Goal: Task Accomplishment & Management: Manage account settings

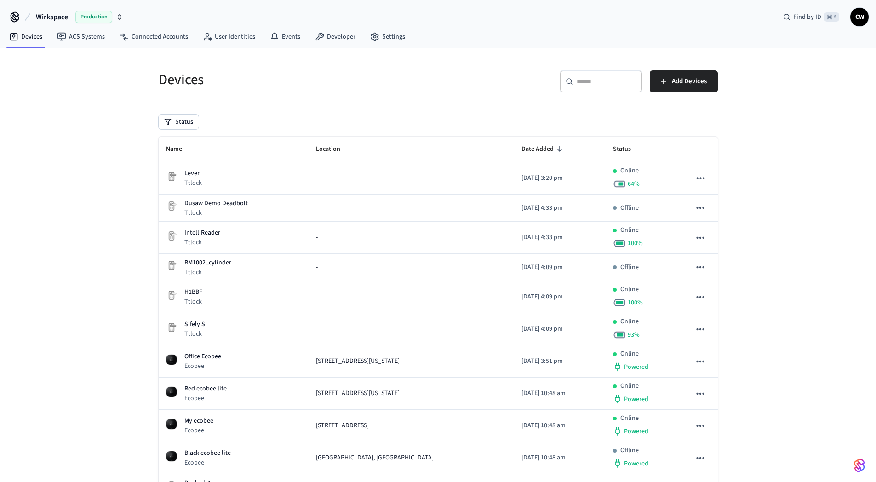
click at [426, 81] on h5 "Devices" at bounding box center [296, 79] width 274 height 19
click at [110, 134] on div "Devices ​ ​ Add Devices Status Name Location Date Added Status Lever Ttlock - 2…" at bounding box center [438, 349] width 876 height 602
click at [55, 16] on span "Wirkspace" at bounding box center [52, 17] width 32 height 11
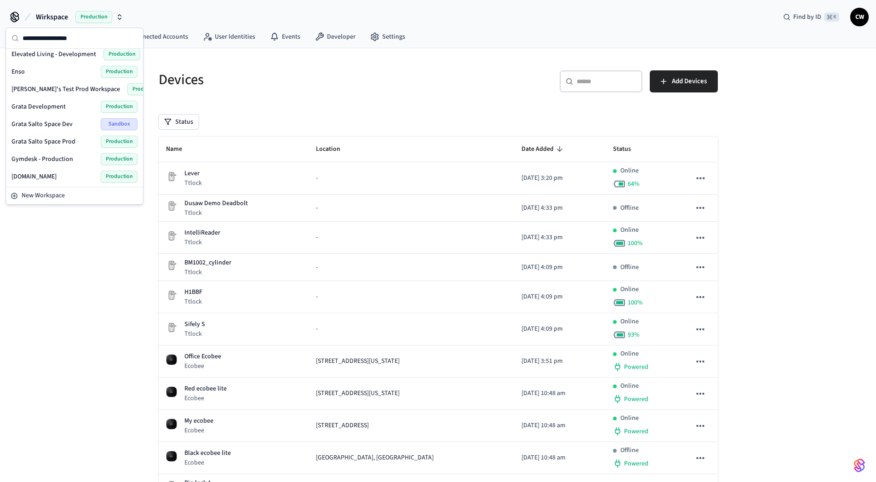
scroll to position [112, 0]
click at [78, 279] on div "Devices ​ ​ Add Devices Status Name Location Date Added Status Lever Ttlock - 2…" at bounding box center [438, 349] width 876 height 602
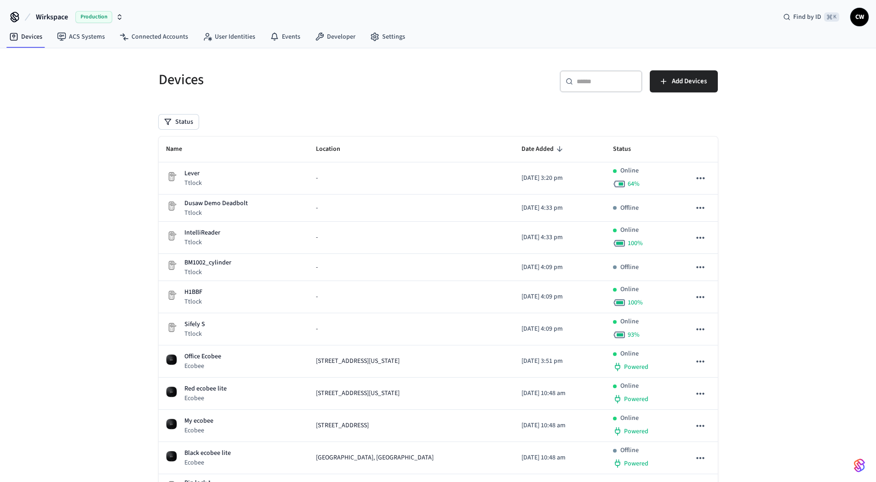
click at [155, 146] on div "Devices ​ ​ Add Devices Status Name Location Date Added Status Lever Ttlock - 2…" at bounding box center [438, 354] width 574 height 591
click at [328, 56] on div "Devices ​ ​ Add Devices Status Name Location Date Added Status Lever Ttlock - 2…" at bounding box center [438, 349] width 589 height 602
click at [59, 19] on span "Wirkspace" at bounding box center [52, 17] width 32 height 11
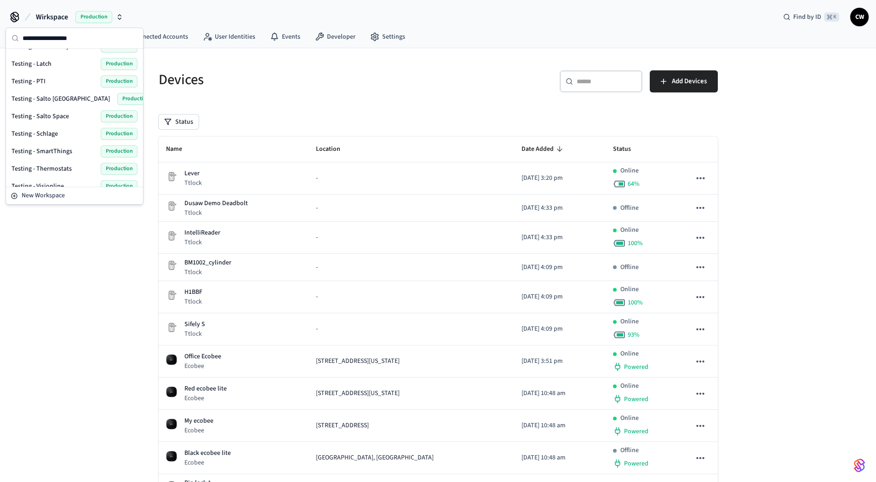
scroll to position [366, 0]
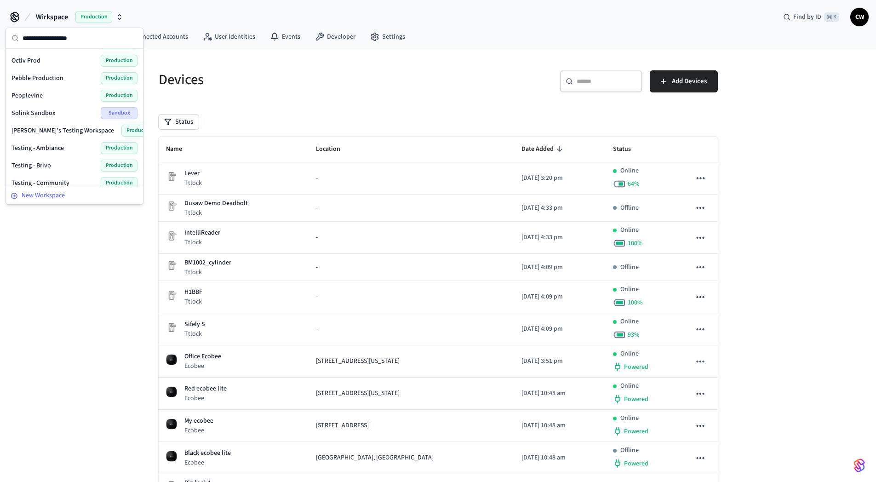
click at [63, 195] on span "New Workspace" at bounding box center [43, 196] width 43 height 10
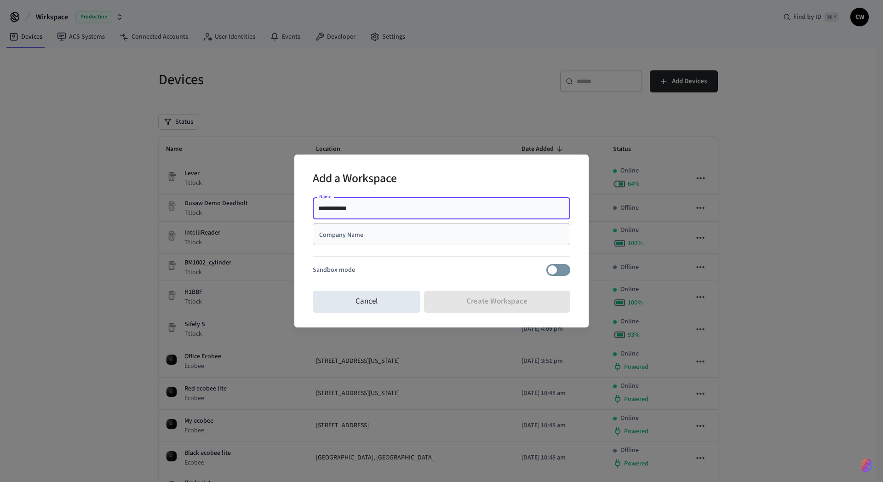
type input "**********"
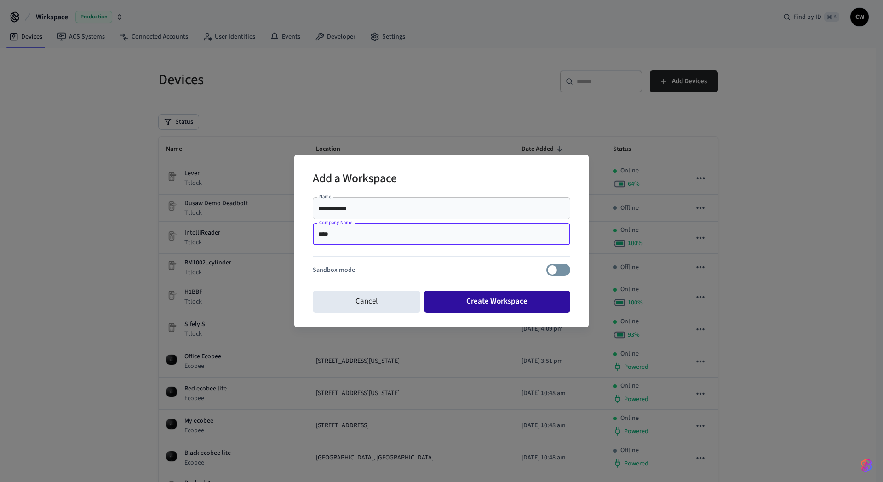
type input "****"
click at [504, 297] on button "Create Workspace" at bounding box center [497, 302] width 147 height 22
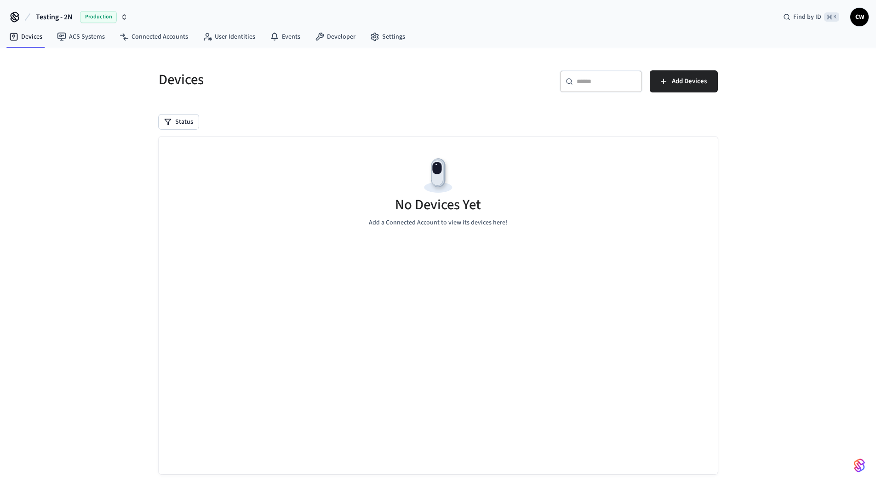
click at [100, 242] on div "Devices ​ ​ Add Devices Status No Devices Yet Add a Connected Account to view i…" at bounding box center [438, 273] width 876 height 450
click at [80, 41] on link "ACS Systems" at bounding box center [81, 37] width 63 height 17
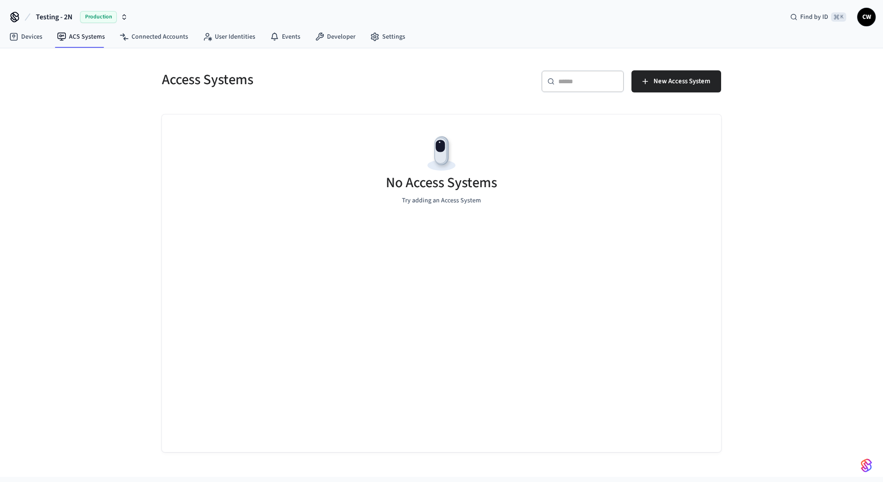
click at [87, 85] on div "Access Systems ​ ​ New Access System No Access Systems Try adding an Access Sys…" at bounding box center [441, 262] width 883 height 429
click at [393, 37] on link "Settings" at bounding box center [388, 37] width 50 height 17
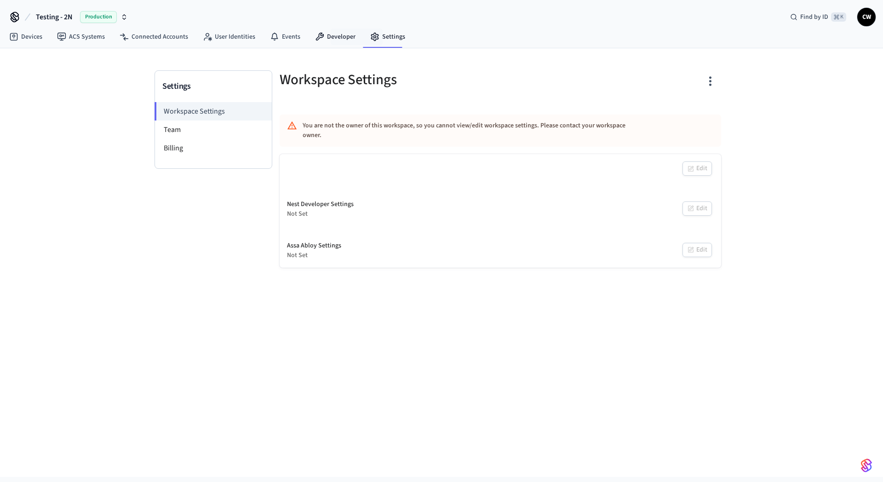
click at [323, 38] on link "Developer" at bounding box center [335, 37] width 55 height 17
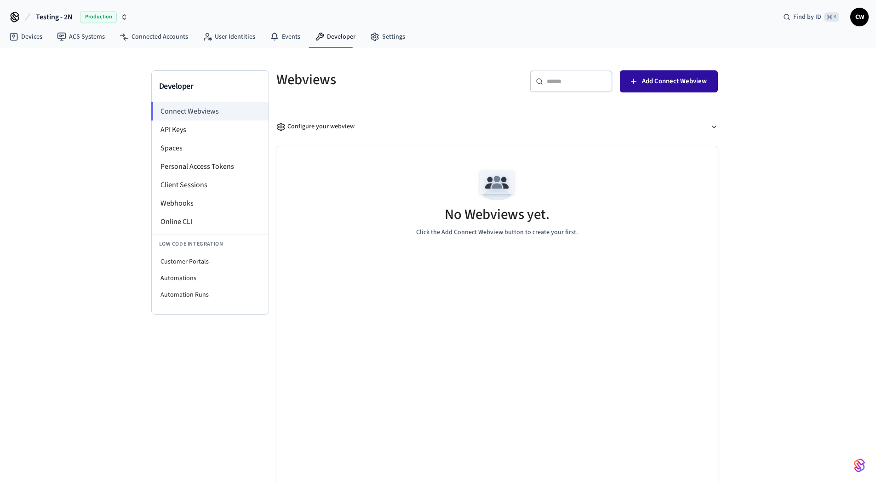
click at [665, 82] on span "Add Connect Webview" at bounding box center [674, 81] width 65 height 12
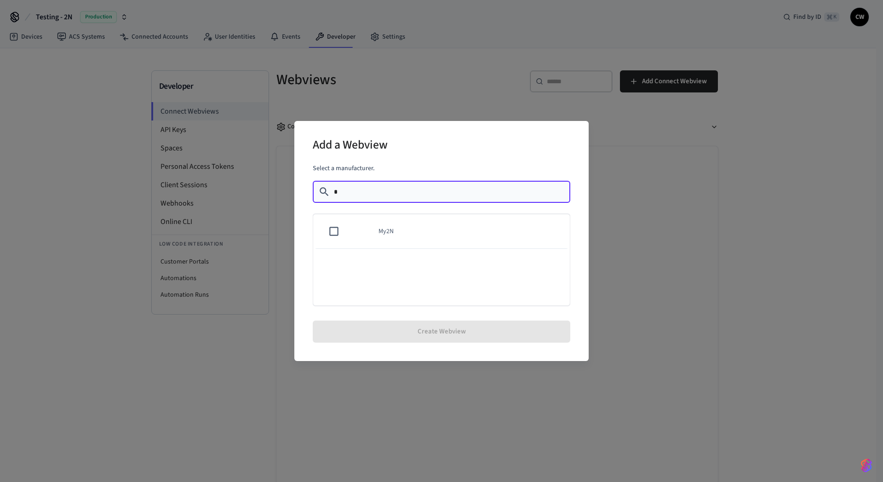
type input "*"
click at [407, 221] on td "My2N" at bounding box center [469, 231] width 202 height 35
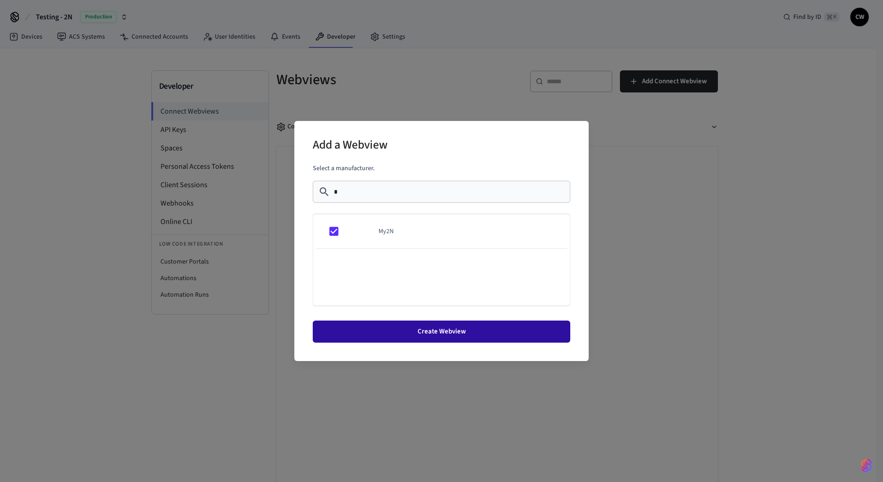
click at [444, 328] on button "Create Webview" at bounding box center [442, 332] width 258 height 22
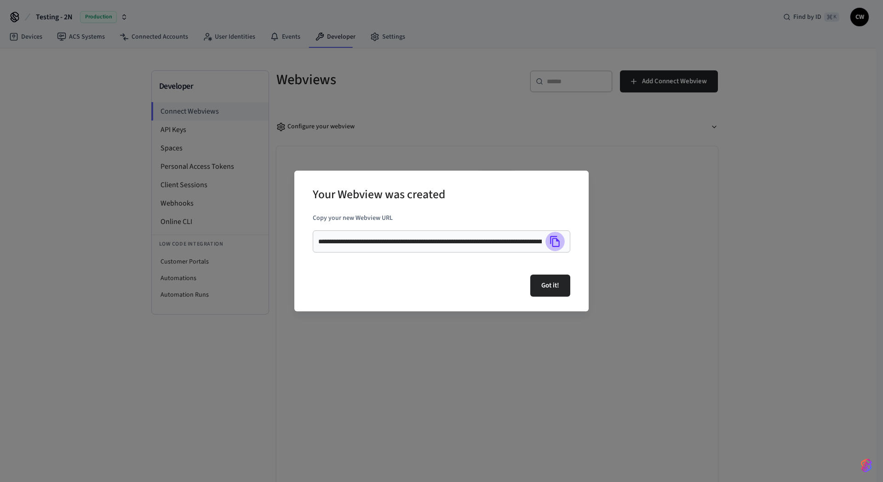
click at [555, 241] on icon "Copy" at bounding box center [555, 242] width 12 height 12
click at [558, 237] on icon "Copy" at bounding box center [555, 242] width 12 height 12
click at [489, 288] on div "Got it!" at bounding box center [442, 285] width 258 height 29
click at [554, 285] on button "Got it!" at bounding box center [550, 286] width 40 height 22
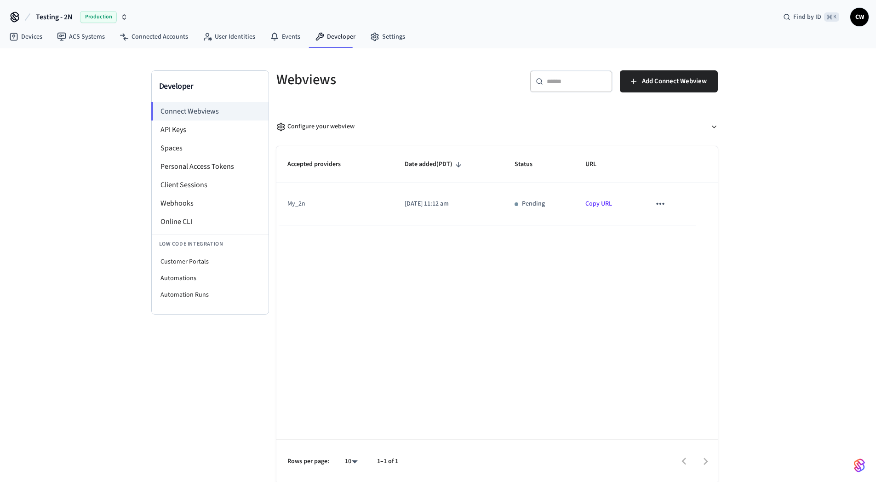
click at [490, 340] on div "Accepted providers Date added (PDT) Status URL my_2n 2025/09/30 at 11:12 am Pen…" at bounding box center [498, 315] width 442 height 338
click at [757, 267] on div "Developer Connect Webviews API Keys Spaces Personal Access Tokens Client Sessio…" at bounding box center [438, 266] width 876 height 436
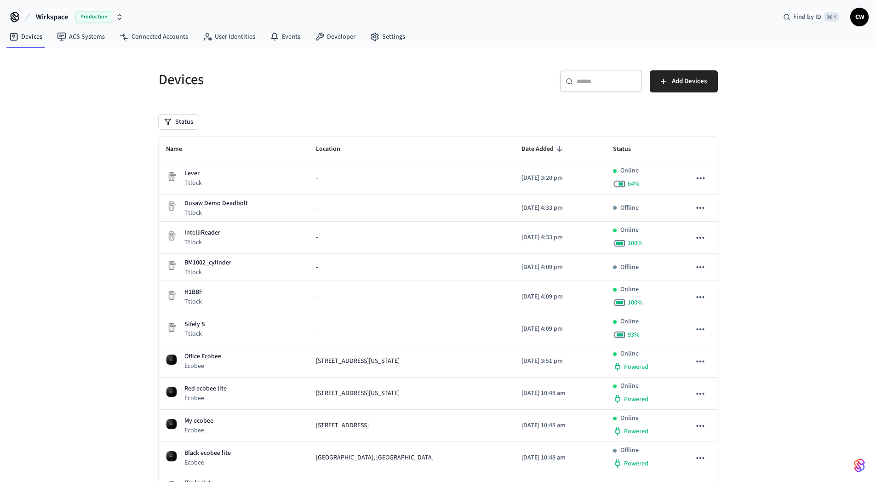
click at [63, 21] on span "Wirkspace" at bounding box center [52, 17] width 32 height 11
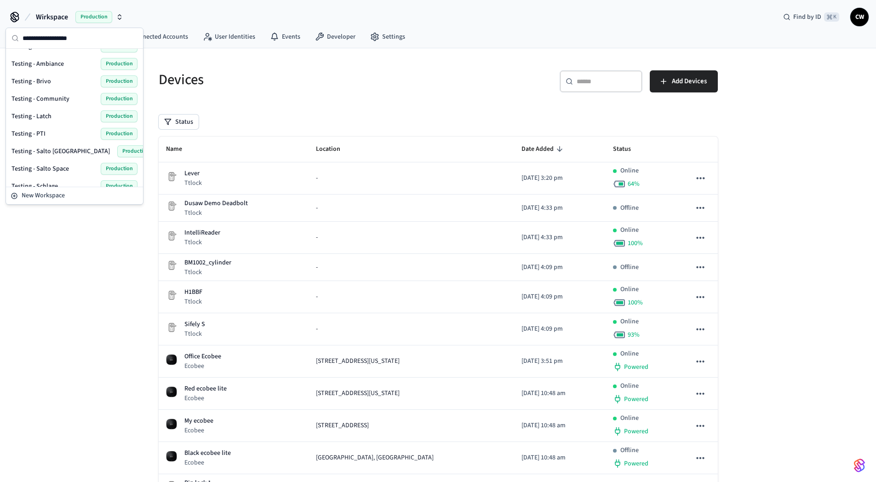
scroll to position [441, 0]
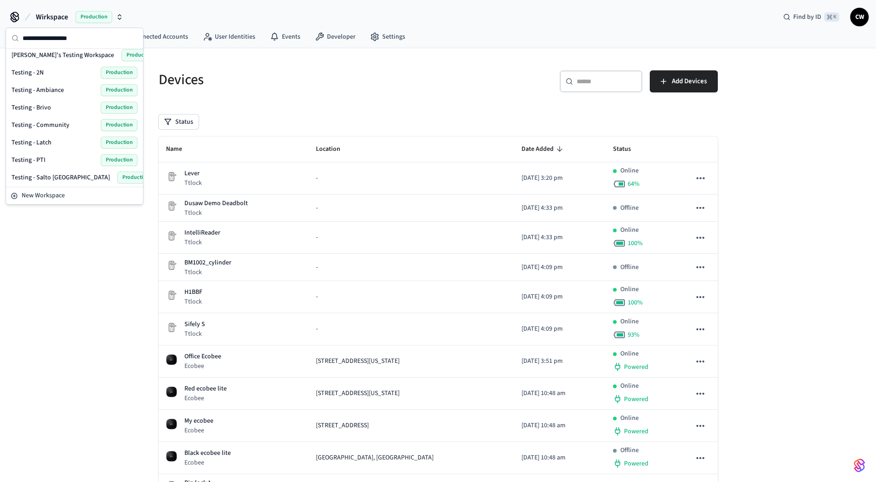
click at [35, 74] on span "Testing - 2N" at bounding box center [28, 72] width 32 height 9
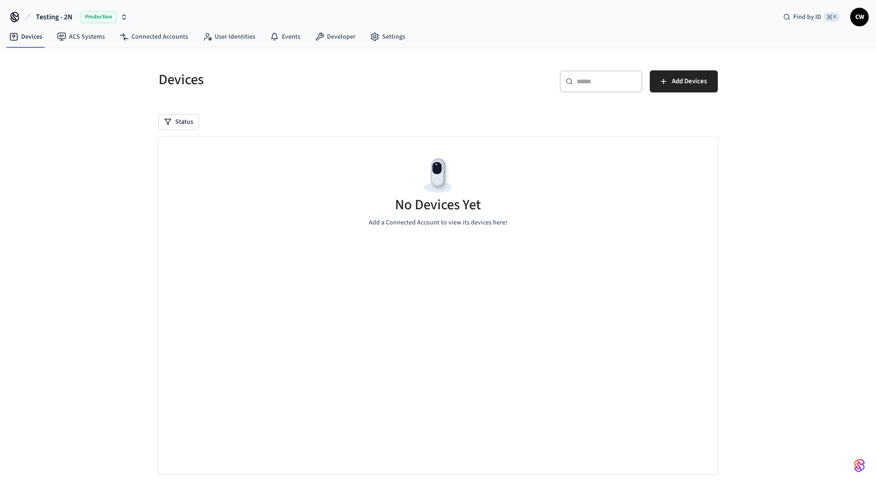
click at [81, 105] on div "Devices ​ ​ Add Devices Status No Devices Yet Add a Connected Account to view i…" at bounding box center [438, 273] width 876 height 450
click at [81, 41] on link "ACS Systems" at bounding box center [81, 37] width 63 height 17
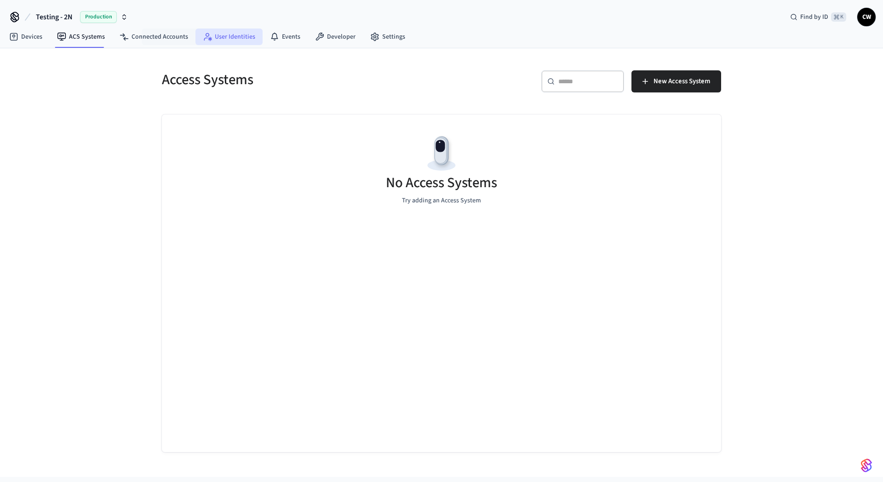
click at [225, 34] on link "User Identities" at bounding box center [229, 37] width 67 height 17
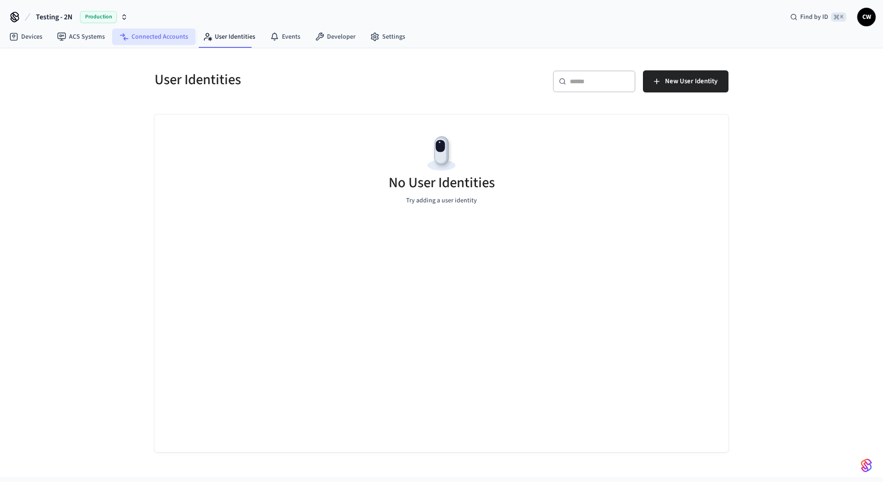
click at [141, 39] on link "Connected Accounts" at bounding box center [153, 37] width 83 height 17
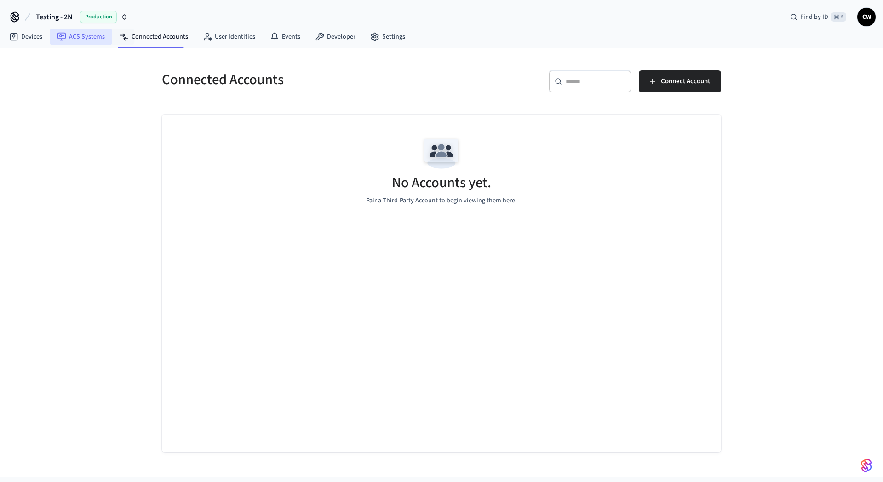
click at [90, 36] on link "ACS Systems" at bounding box center [81, 37] width 63 height 17
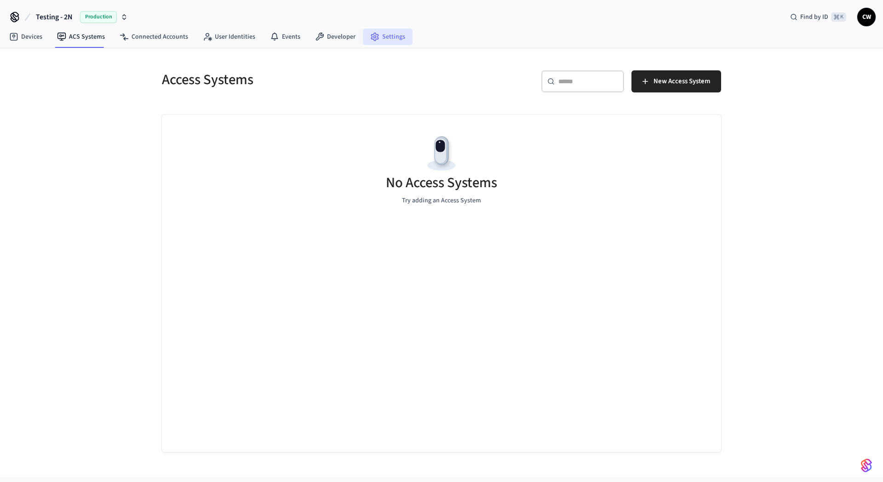
click at [370, 40] on icon at bounding box center [374, 36] width 9 height 9
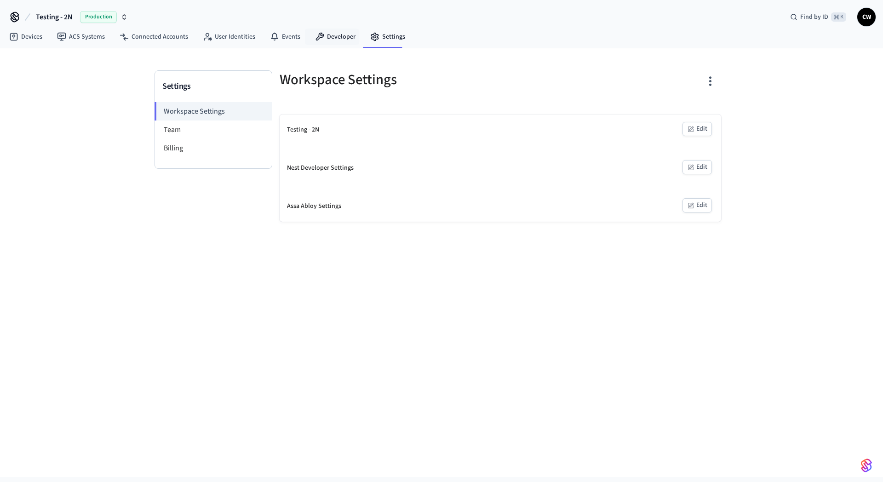
click at [320, 39] on icon at bounding box center [319, 36] width 9 height 9
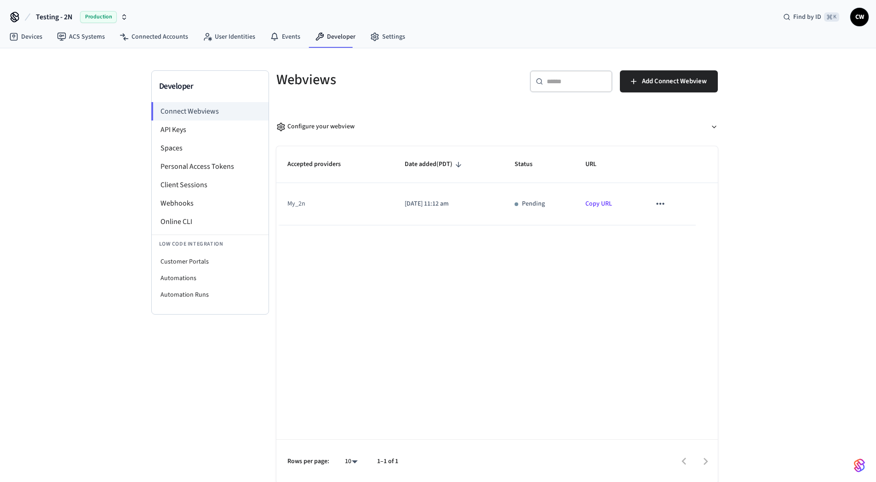
click at [601, 205] on link "Copy URL" at bounding box center [599, 203] width 27 height 9
click at [667, 202] on button "sticky table" at bounding box center [660, 203] width 19 height 19
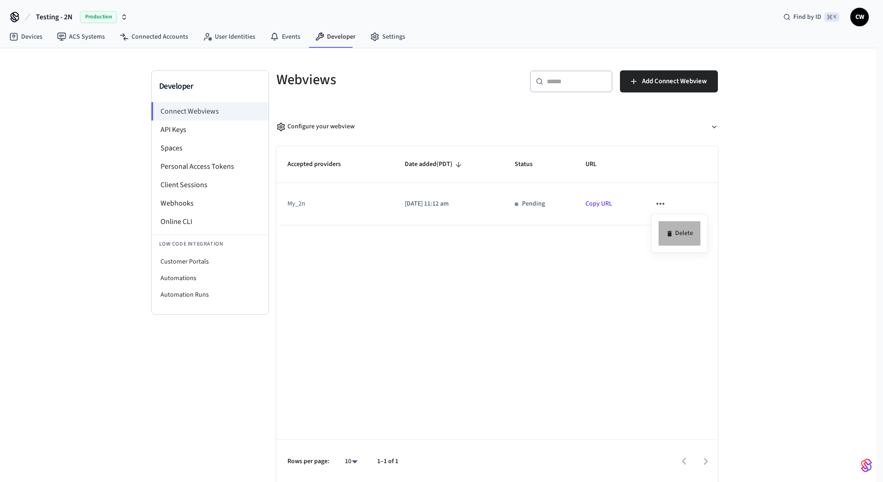
click at [686, 228] on li "Delete" at bounding box center [680, 233] width 42 height 24
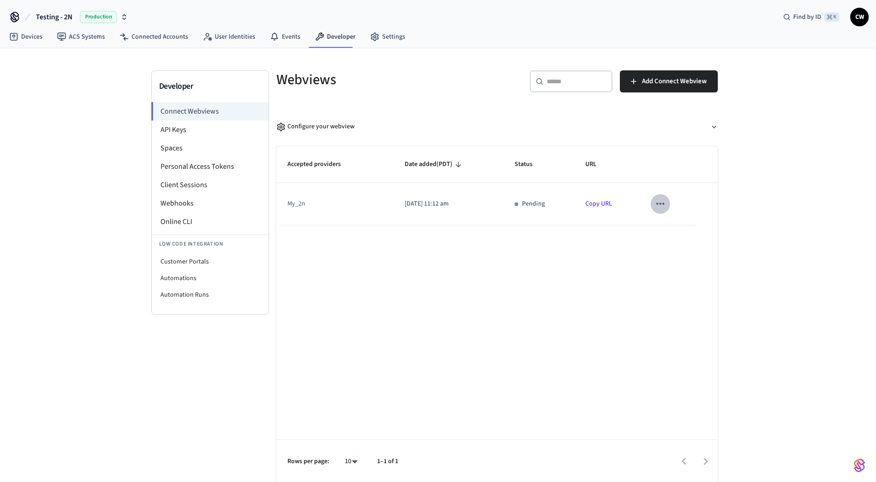
click at [664, 203] on icon "sticky table" at bounding box center [661, 204] width 12 height 12
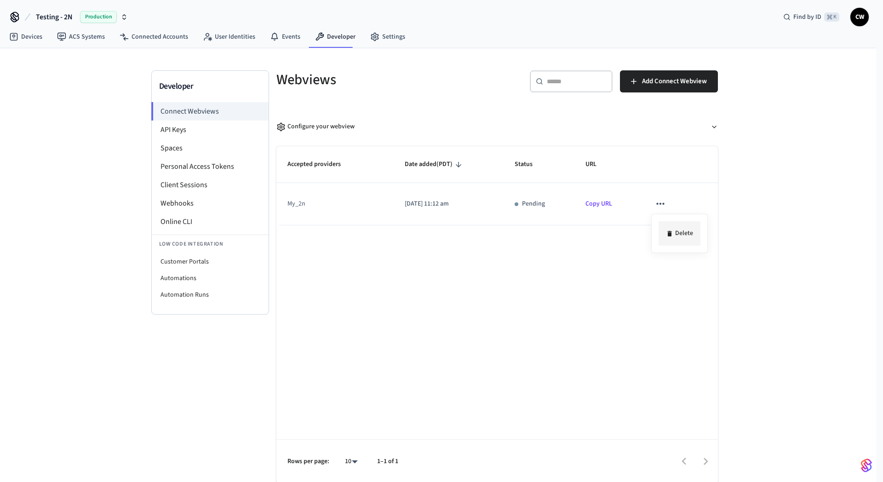
click at [670, 229] on li "Delete" at bounding box center [680, 233] width 42 height 24
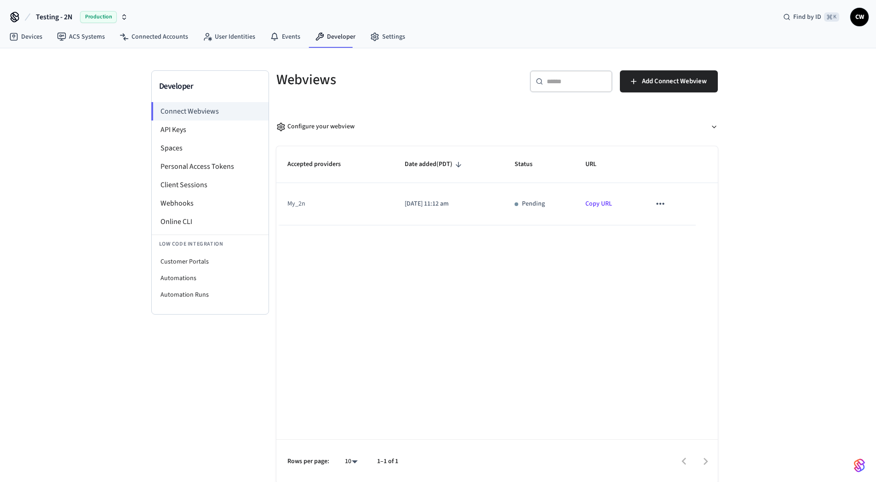
click at [627, 255] on div "Accepted providers Date added (PDT) Status URL my_2n 2025/09/30 at 11:12 am Pen…" at bounding box center [498, 315] width 442 height 338
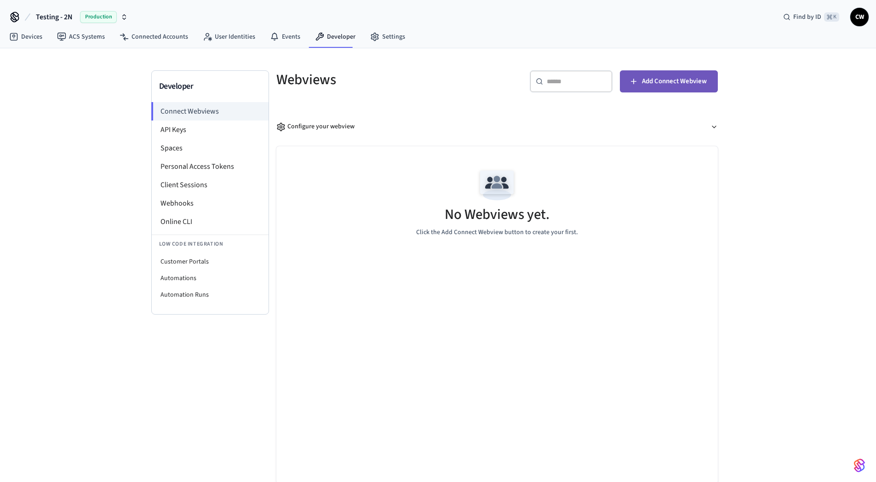
click at [680, 75] on button "Add Connect Webview" at bounding box center [669, 81] width 98 height 22
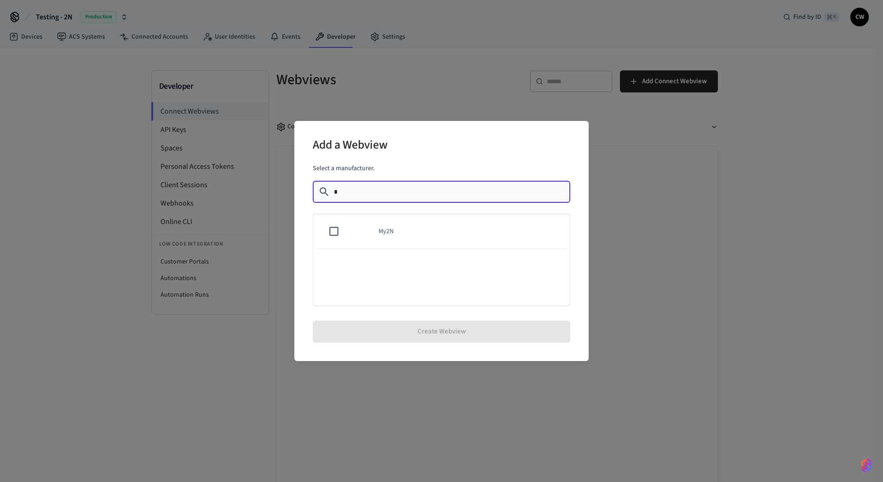
type input "*"
click at [410, 228] on td "My2N" at bounding box center [469, 231] width 202 height 35
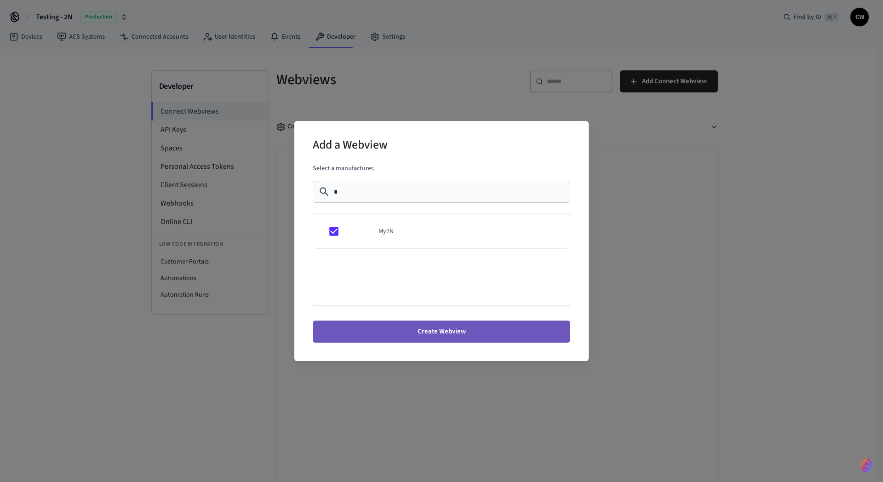
click at [435, 333] on button "Create Webview" at bounding box center [442, 332] width 258 height 22
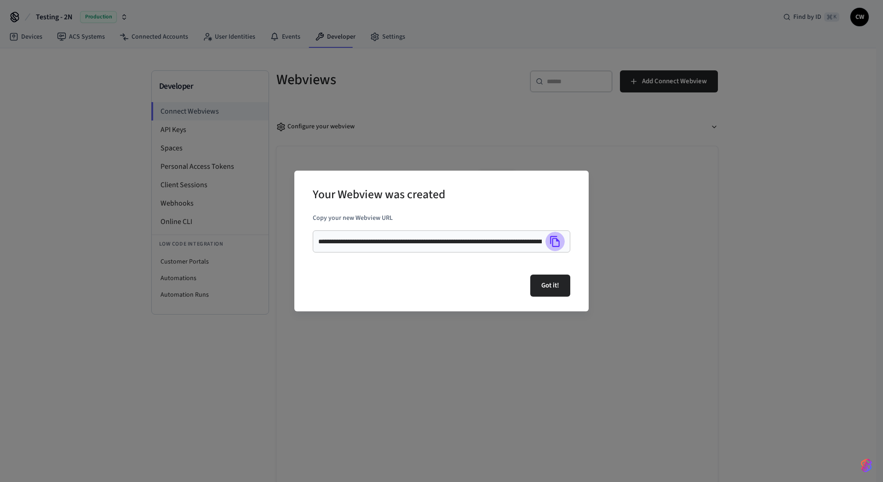
click at [560, 243] on icon "Copy" at bounding box center [555, 242] width 12 height 12
drag, startPoint x: 556, startPoint y: 307, endPoint x: 556, endPoint y: 302, distance: 5.5
click at [557, 308] on div "**********" at bounding box center [441, 241] width 294 height 141
click at [556, 288] on button "Got it!" at bounding box center [550, 286] width 40 height 22
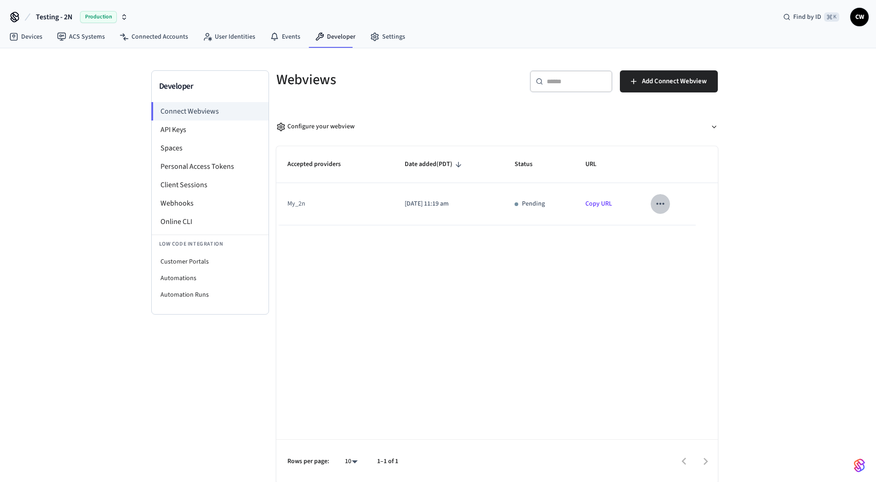
click at [663, 203] on icon "sticky table" at bounding box center [661, 204] width 8 height 2
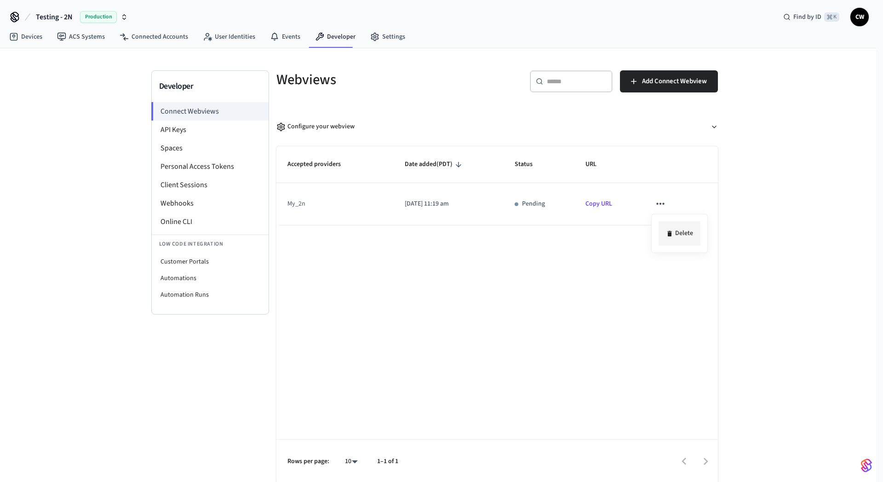
click at [691, 235] on li "Delete" at bounding box center [680, 233] width 42 height 24
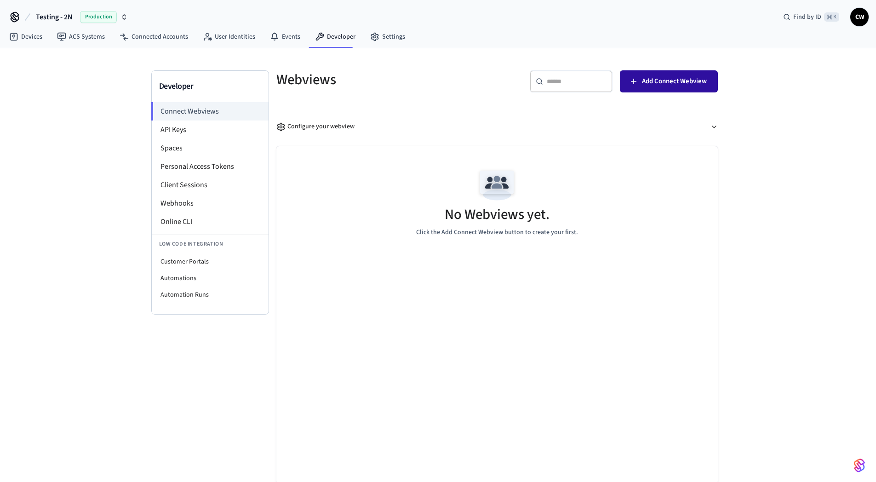
click at [675, 86] on span "Add Connect Webview" at bounding box center [674, 81] width 65 height 12
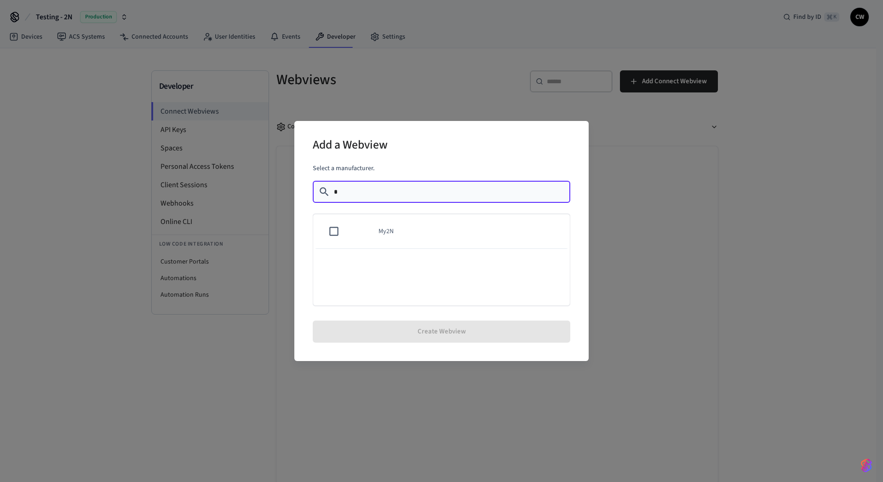
type input "*"
click at [398, 224] on td "My2N" at bounding box center [469, 231] width 202 height 35
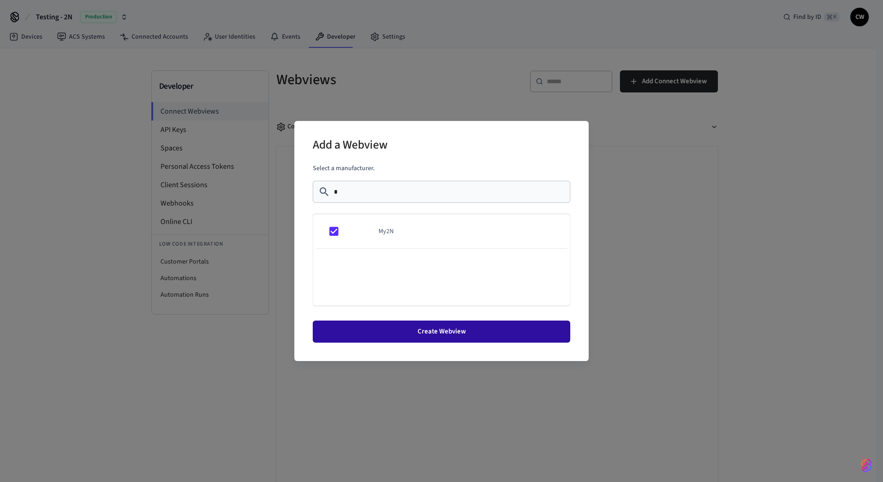
click at [468, 340] on button "Create Webview" at bounding box center [442, 332] width 258 height 22
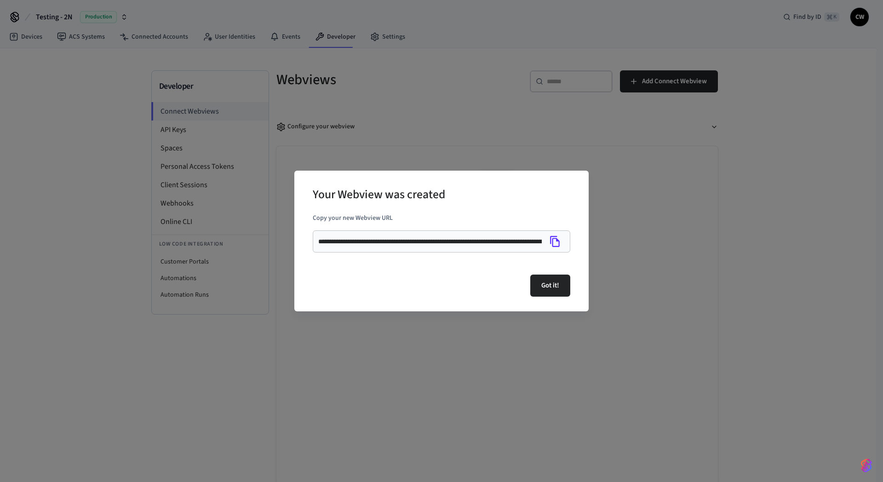
click at [553, 238] on icon "Copy" at bounding box center [555, 242] width 12 height 12
click at [560, 244] on icon "Copy" at bounding box center [555, 242] width 12 height 12
click at [143, 193] on div "**********" at bounding box center [441, 241] width 883 height 482
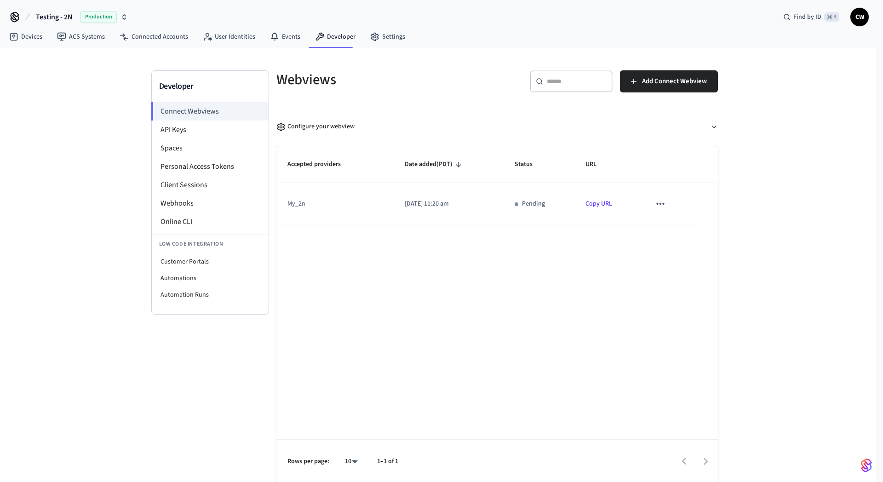
click at [146, 192] on div "Your Webview was created Got it!" at bounding box center [441, 241] width 883 height 482
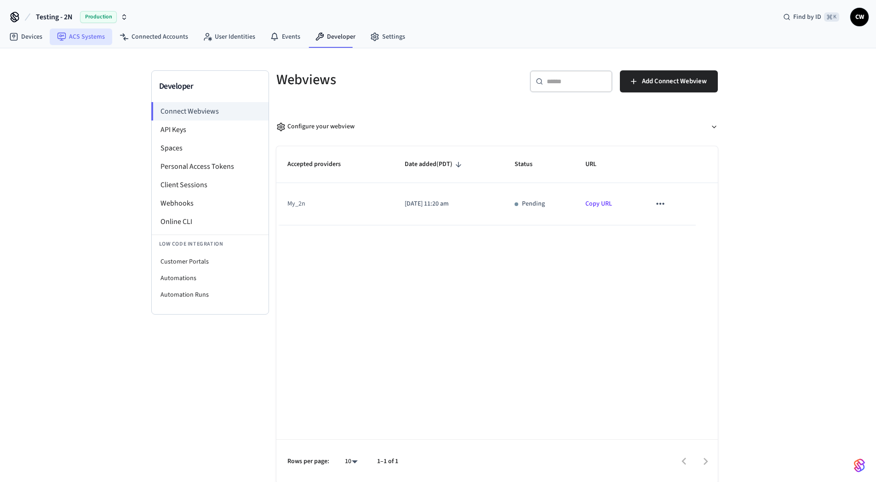
click at [77, 35] on link "ACS Systems" at bounding box center [81, 37] width 63 height 17
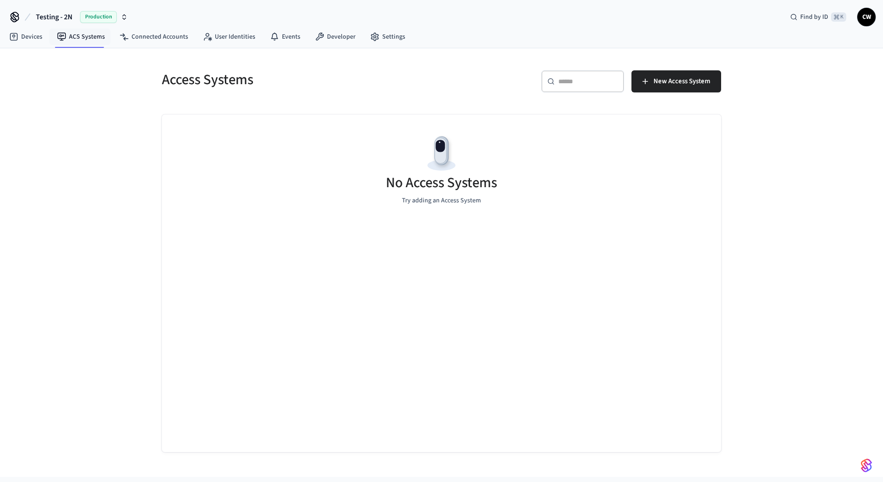
click at [63, 133] on div "Access Systems ​ ​ New Access System No Access Systems Try adding an Access Sys…" at bounding box center [441, 262] width 883 height 429
click at [27, 33] on link "Devices" at bounding box center [26, 37] width 48 height 17
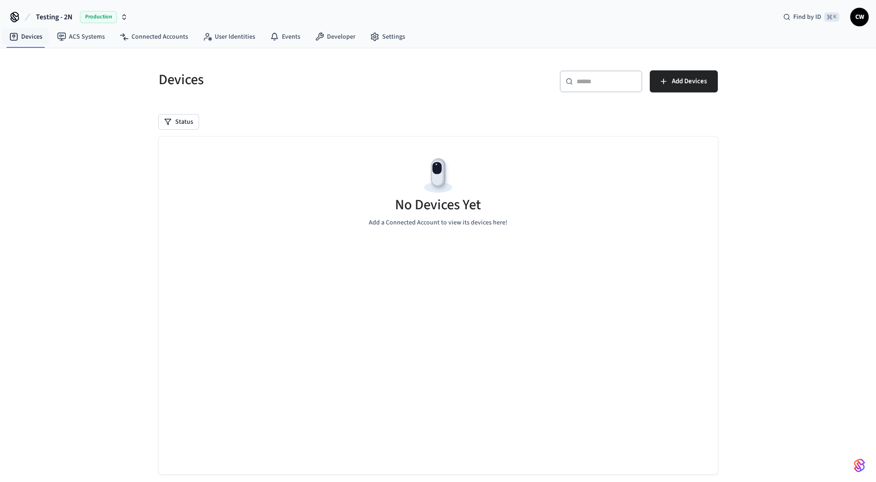
click at [66, 144] on div "Devices ​ ​ Add Devices Status No Devices Yet Add a Connected Account to view i…" at bounding box center [438, 273] width 876 height 450
click at [162, 30] on link "Connected Accounts" at bounding box center [153, 37] width 83 height 17
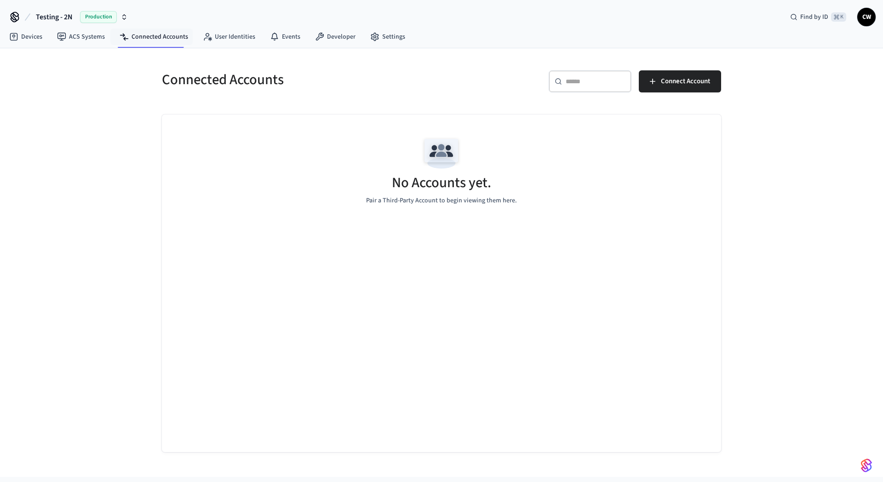
click at [73, 156] on div "Connected Accounts ​ ​ Connect Account No Accounts yet. Pair a Third-Party Acco…" at bounding box center [441, 262] width 883 height 429
click at [348, 84] on h5 "Connected Accounts" at bounding box center [299, 79] width 274 height 19
click at [242, 231] on div "No Accounts yet. Pair a Third-Party Account to begin viewing them here." at bounding box center [441, 284] width 559 height 338
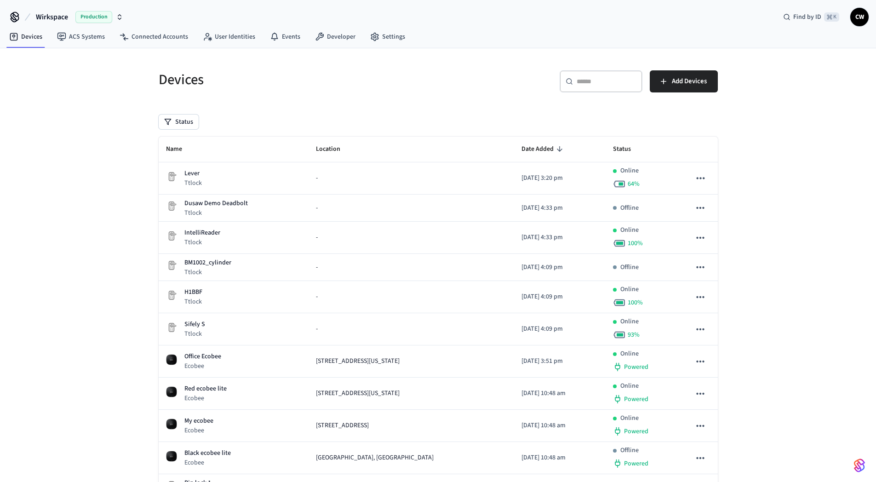
click at [129, 113] on div "Devices ​ ​ Add Devices Status Name Location Date Added Status Lever Ttlock - […" at bounding box center [438, 349] width 876 height 602
click at [61, 19] on span "Wirkspace" at bounding box center [52, 17] width 32 height 11
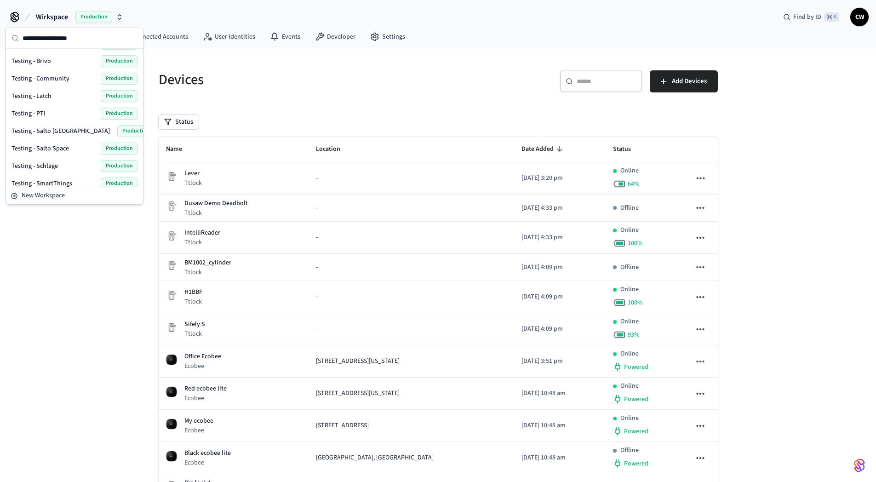
scroll to position [463, 0]
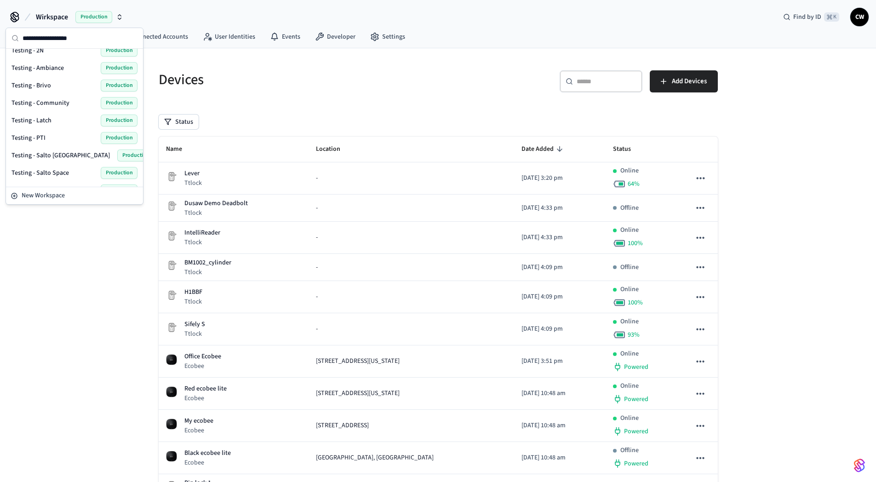
click at [58, 105] on span "Testing - Community" at bounding box center [41, 102] width 58 height 9
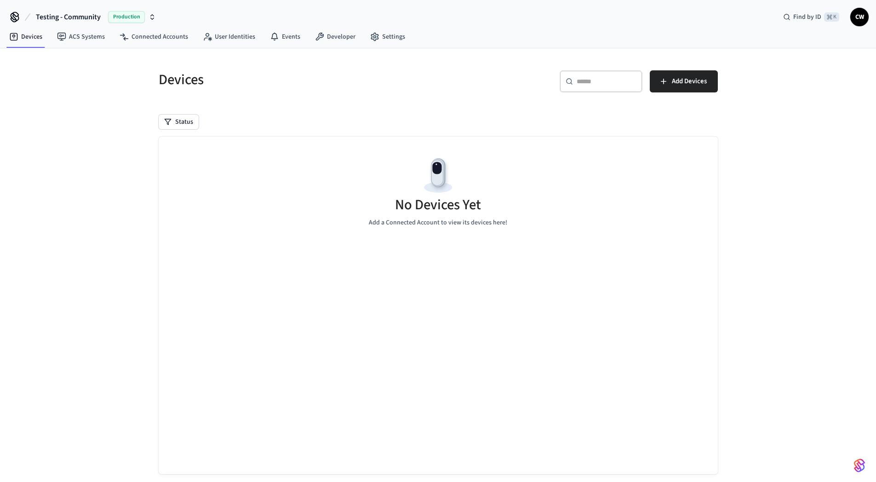
click at [106, 125] on div "Devices ​ ​ Add Devices Status No Devices Yet Add a Connected Account to view i…" at bounding box center [438, 273] width 876 height 450
click at [90, 39] on link "ACS Systems" at bounding box center [81, 37] width 63 height 17
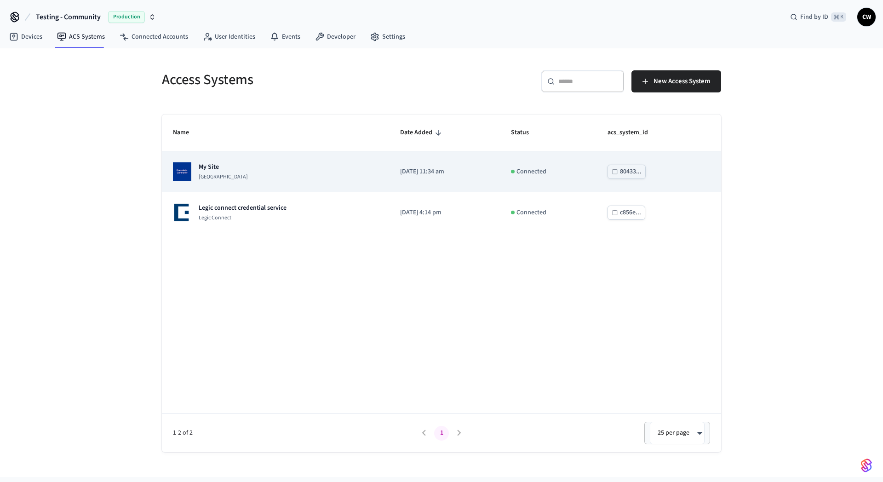
click at [434, 177] on td "2025/09/24 at 11:34 am" at bounding box center [444, 171] width 111 height 41
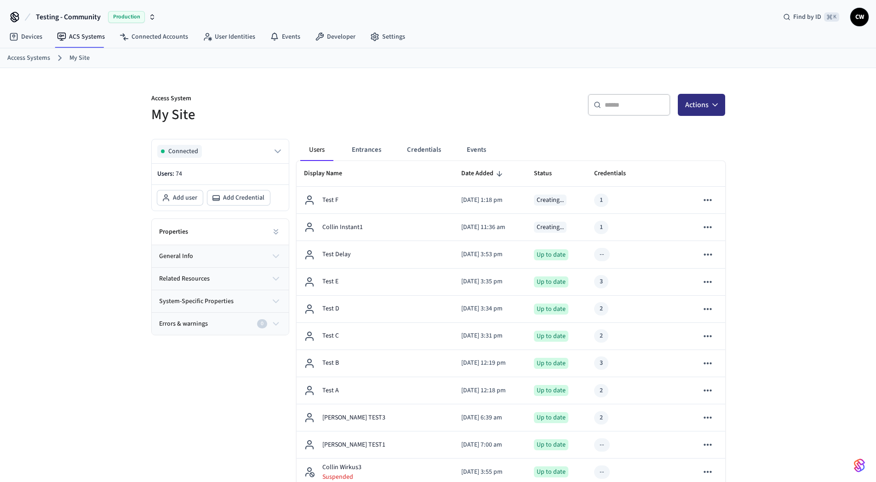
click at [701, 107] on button "Actions" at bounding box center [701, 105] width 47 height 22
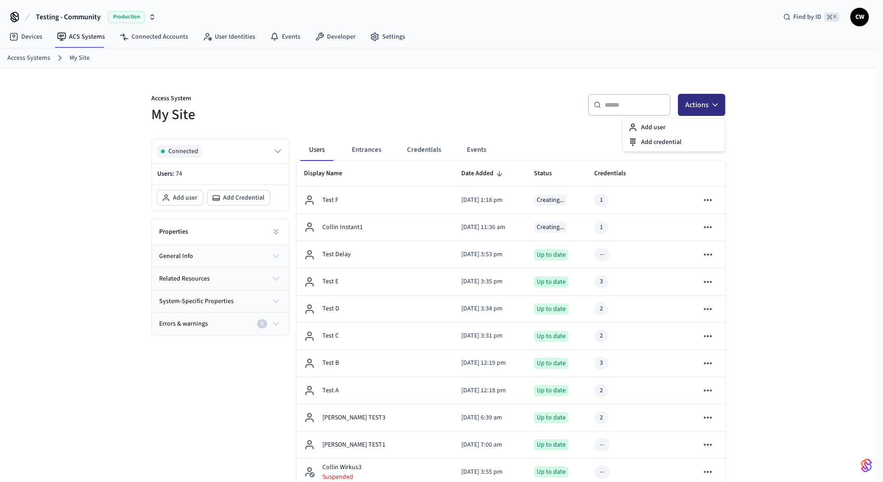
click at [706, 105] on button "Actions" at bounding box center [701, 105] width 47 height 22
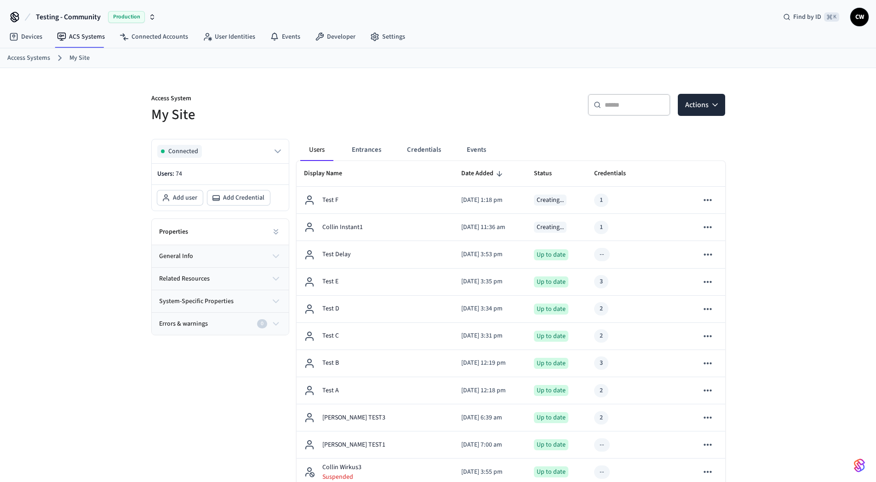
click at [342, 98] on p "Access System" at bounding box center [292, 100] width 282 height 12
click at [278, 231] on icon at bounding box center [275, 231] width 9 height 9
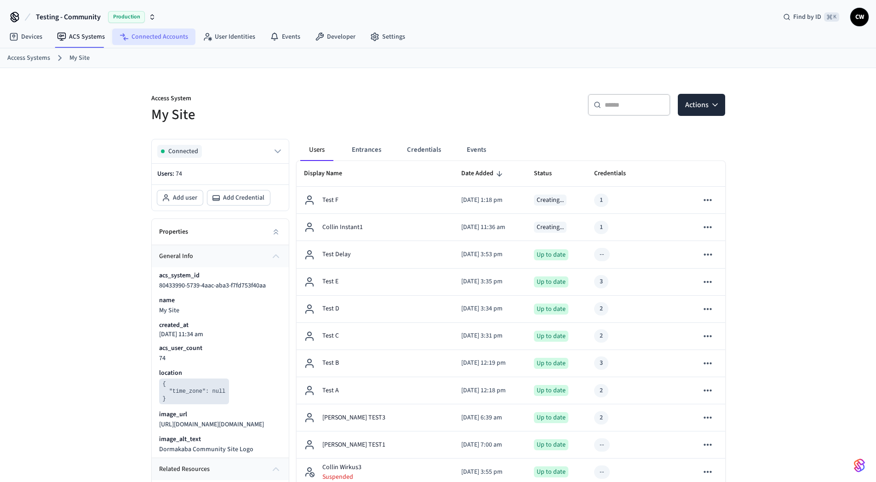
click at [160, 35] on link "Connected Accounts" at bounding box center [153, 37] width 83 height 17
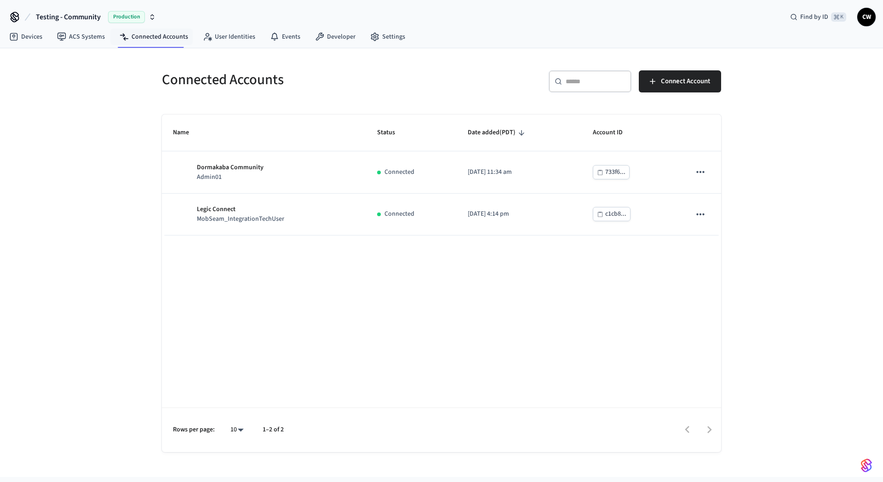
click at [91, 139] on div "Connected Accounts ​ ​ Connect Account Name Status Date added (PDT) Account ID …" at bounding box center [441, 262] width 883 height 429
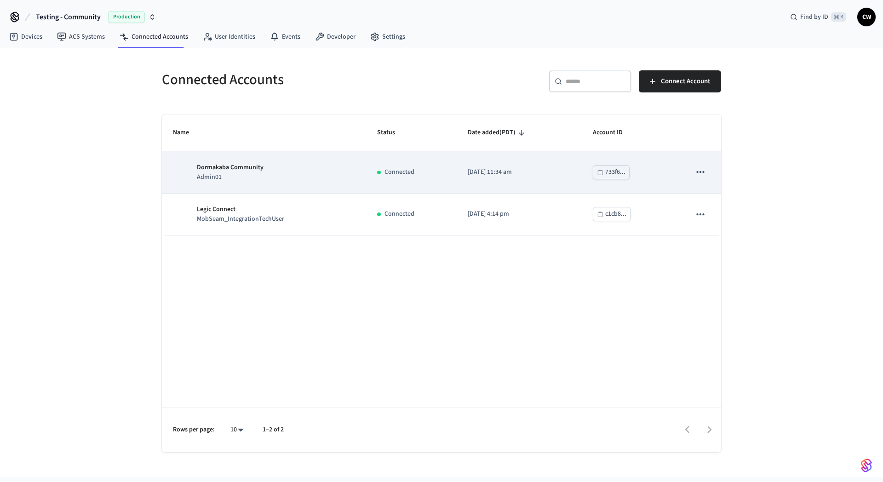
click at [698, 171] on icon "sticky table" at bounding box center [701, 172] width 12 height 12
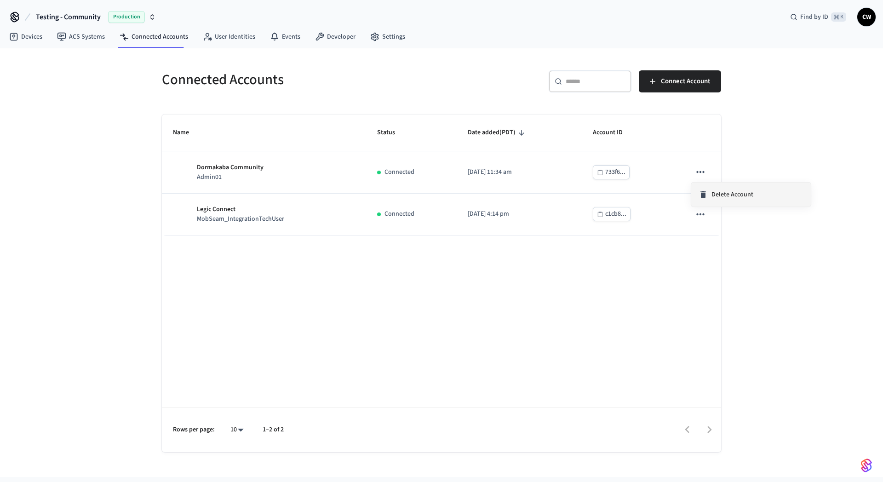
click at [721, 190] on li "Delete Account" at bounding box center [751, 195] width 120 height 24
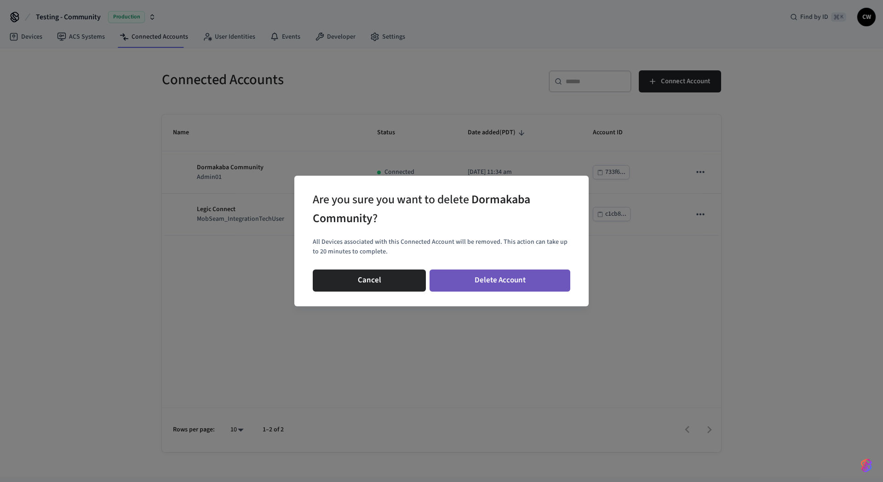
click at [513, 286] on button "Delete Account" at bounding box center [500, 281] width 141 height 22
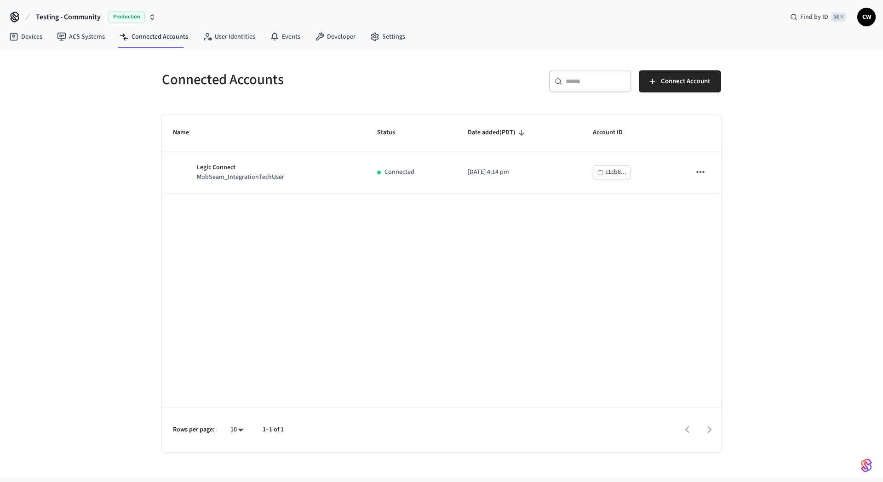
click at [128, 135] on div "Connected Accounts ​ ​ Connect Account Name Status Date added (PDT) Account ID …" at bounding box center [441, 262] width 883 height 429
